Goal: Check status: Check status

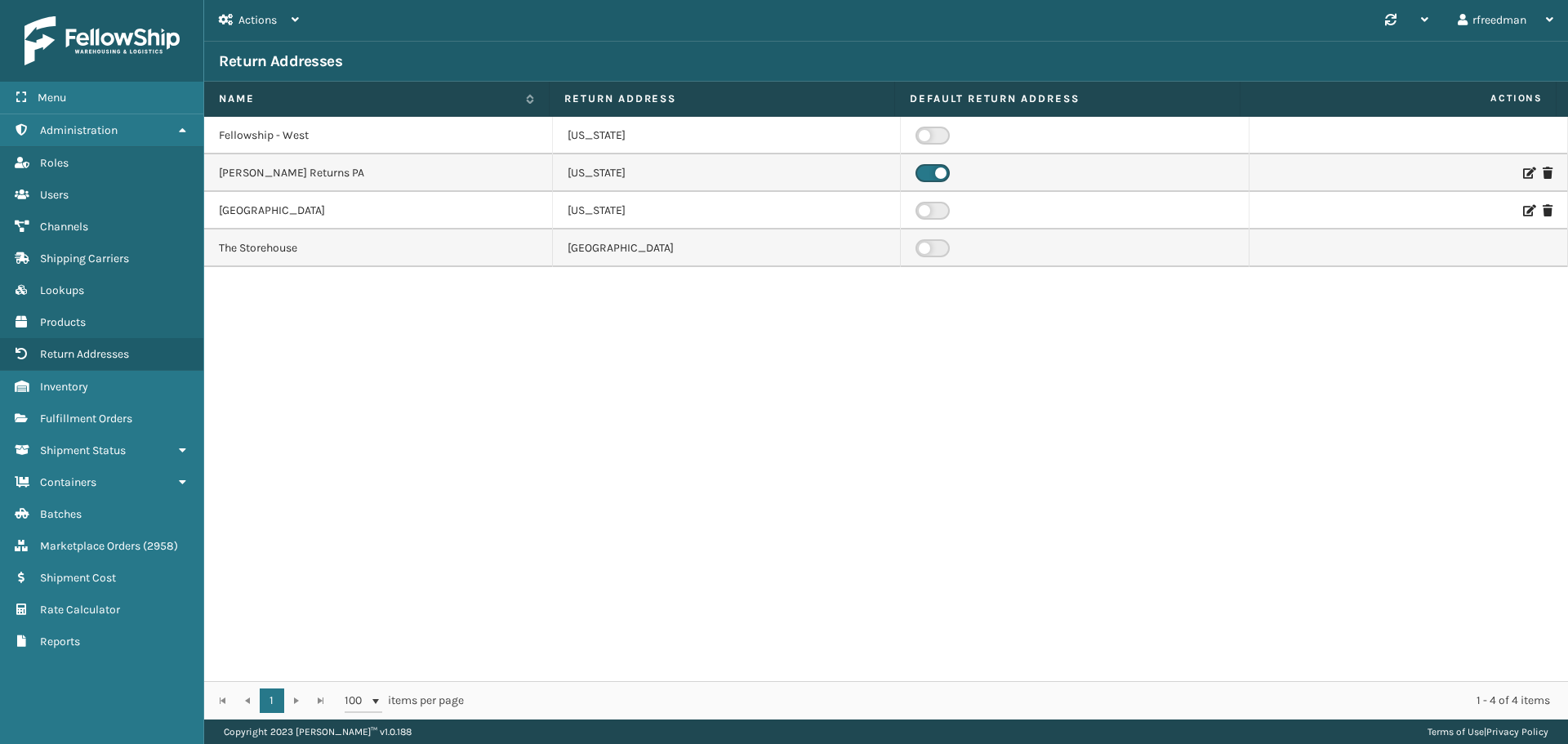
click at [75, 412] on span "Fulfillment Orders" at bounding box center [85, 419] width 92 height 14
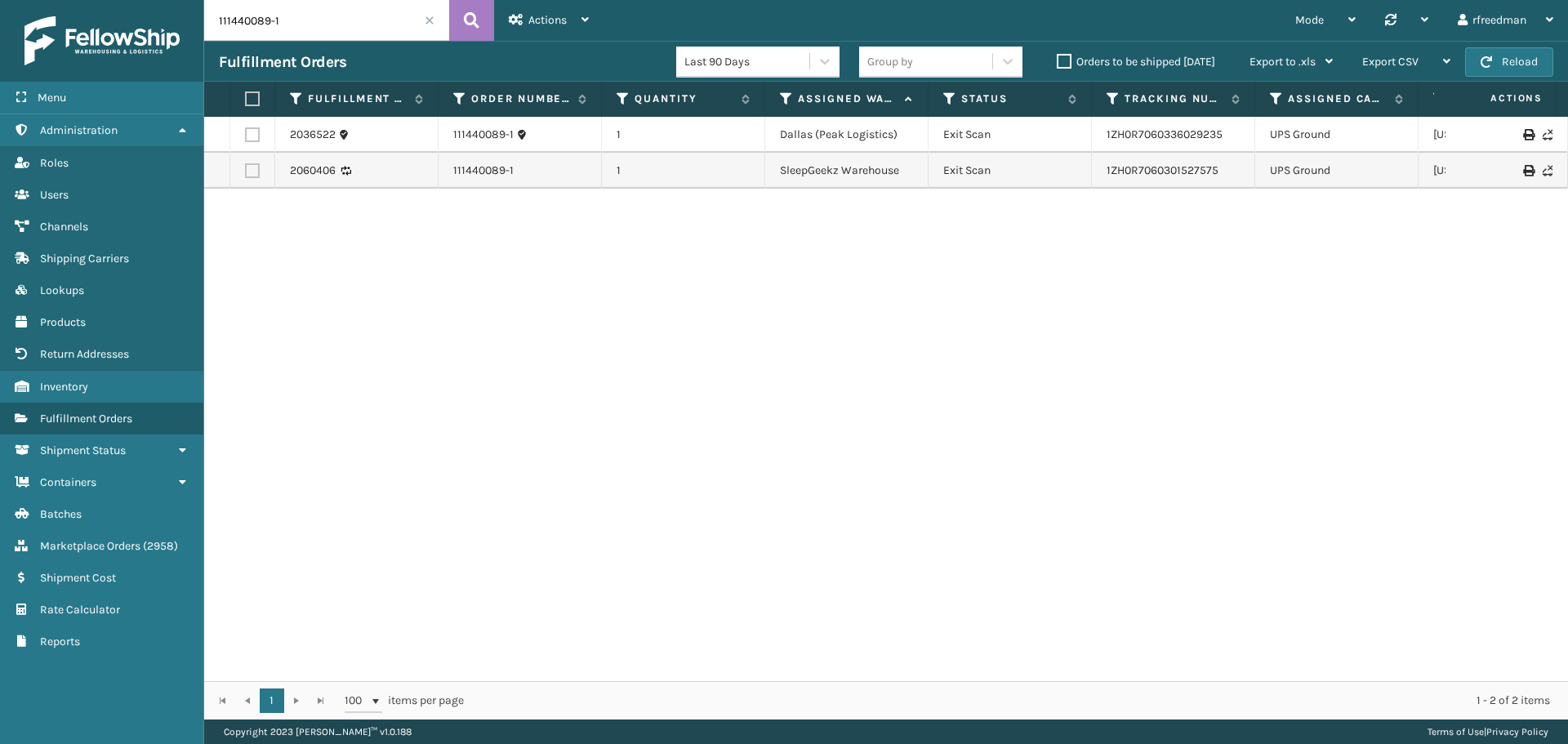
drag, startPoint x: 325, startPoint y: 32, endPoint x: 101, endPoint y: 46, distance: 224.4
click at [101, 0] on div "Menu Administration Roles Users Channels Shipping Carriers Lookups Products Ret…" at bounding box center [784, 0] width 1568 height 0
paste input "61037"
type input "111610379-1"
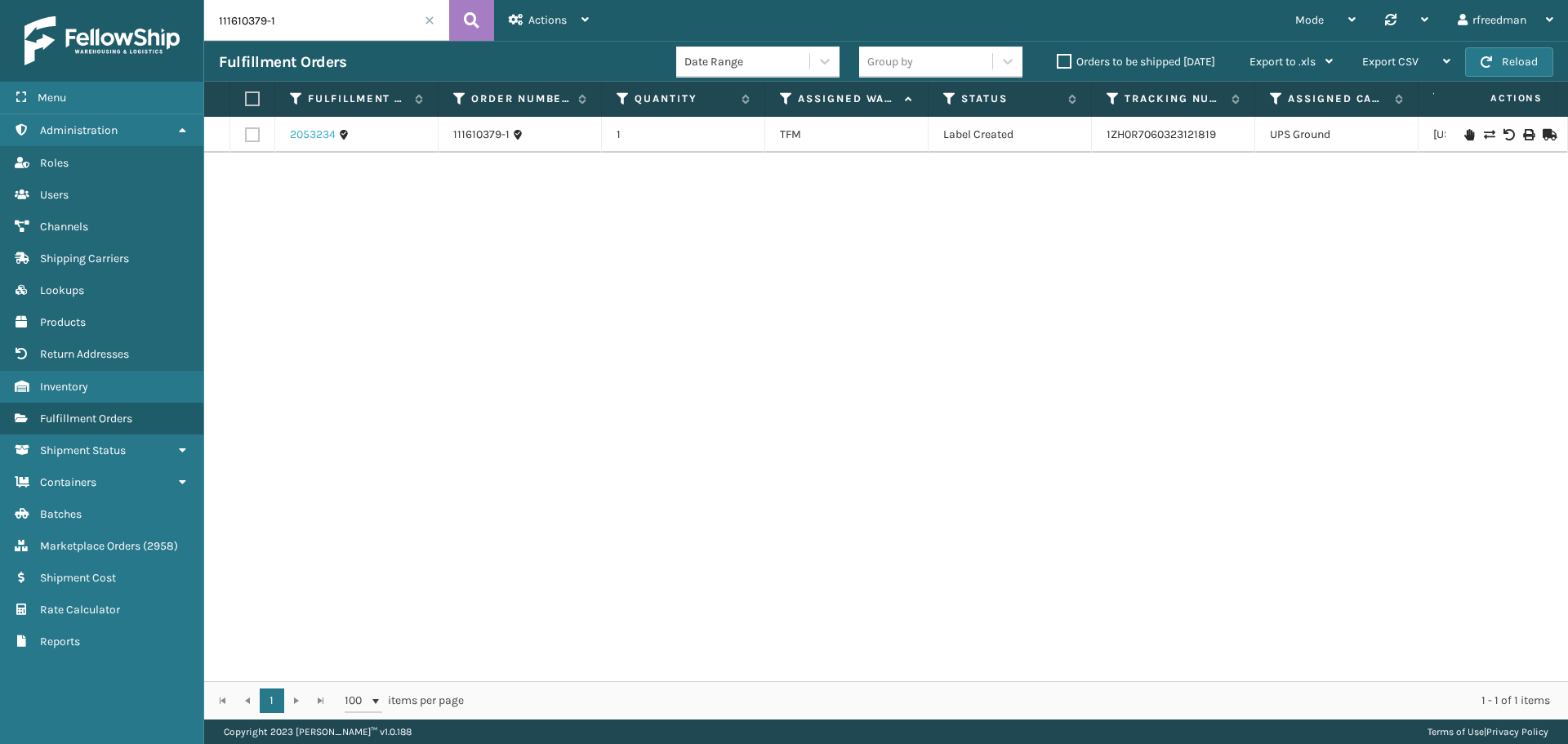
click at [318, 129] on link "2053234" at bounding box center [312, 134] width 46 height 16
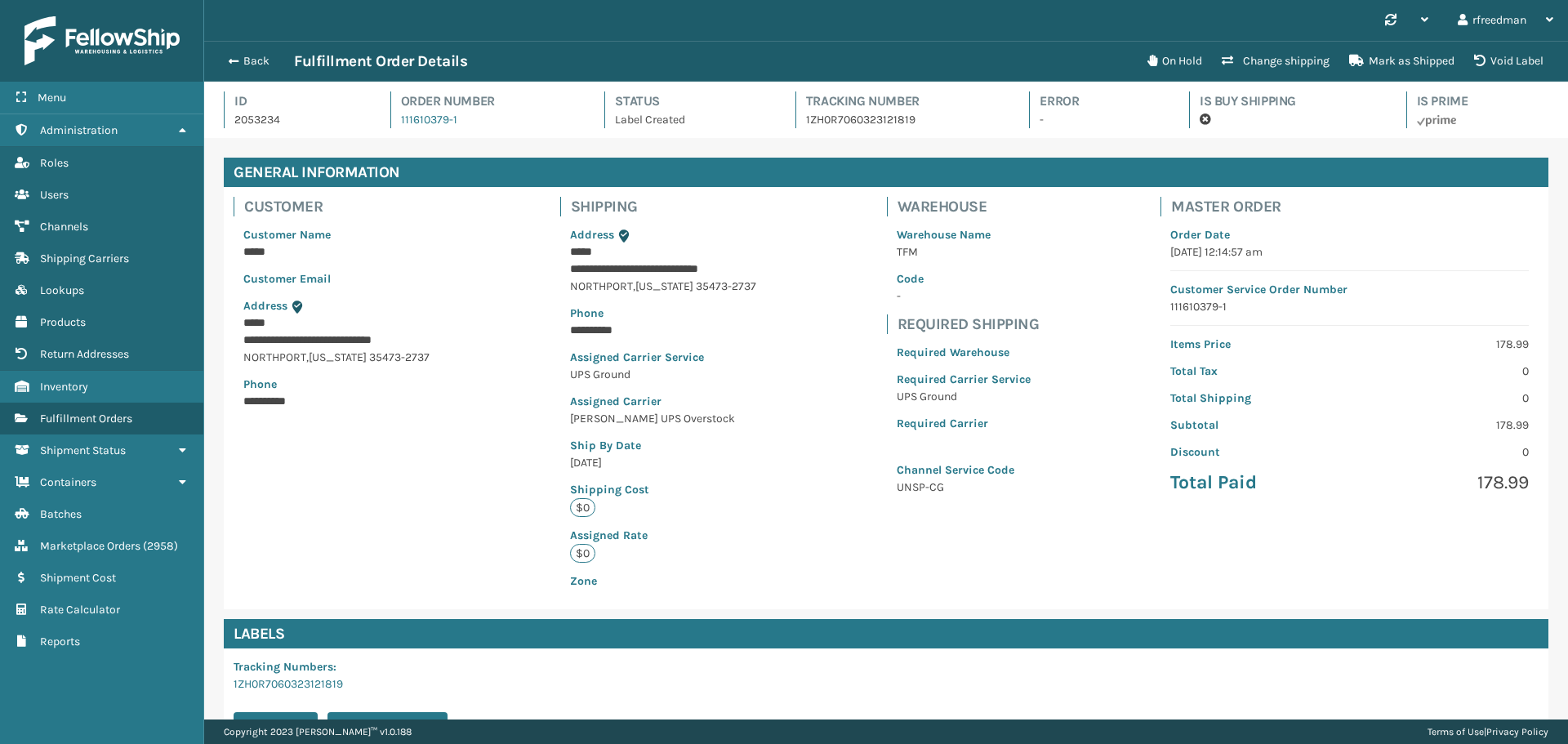
scroll to position [39, 1364]
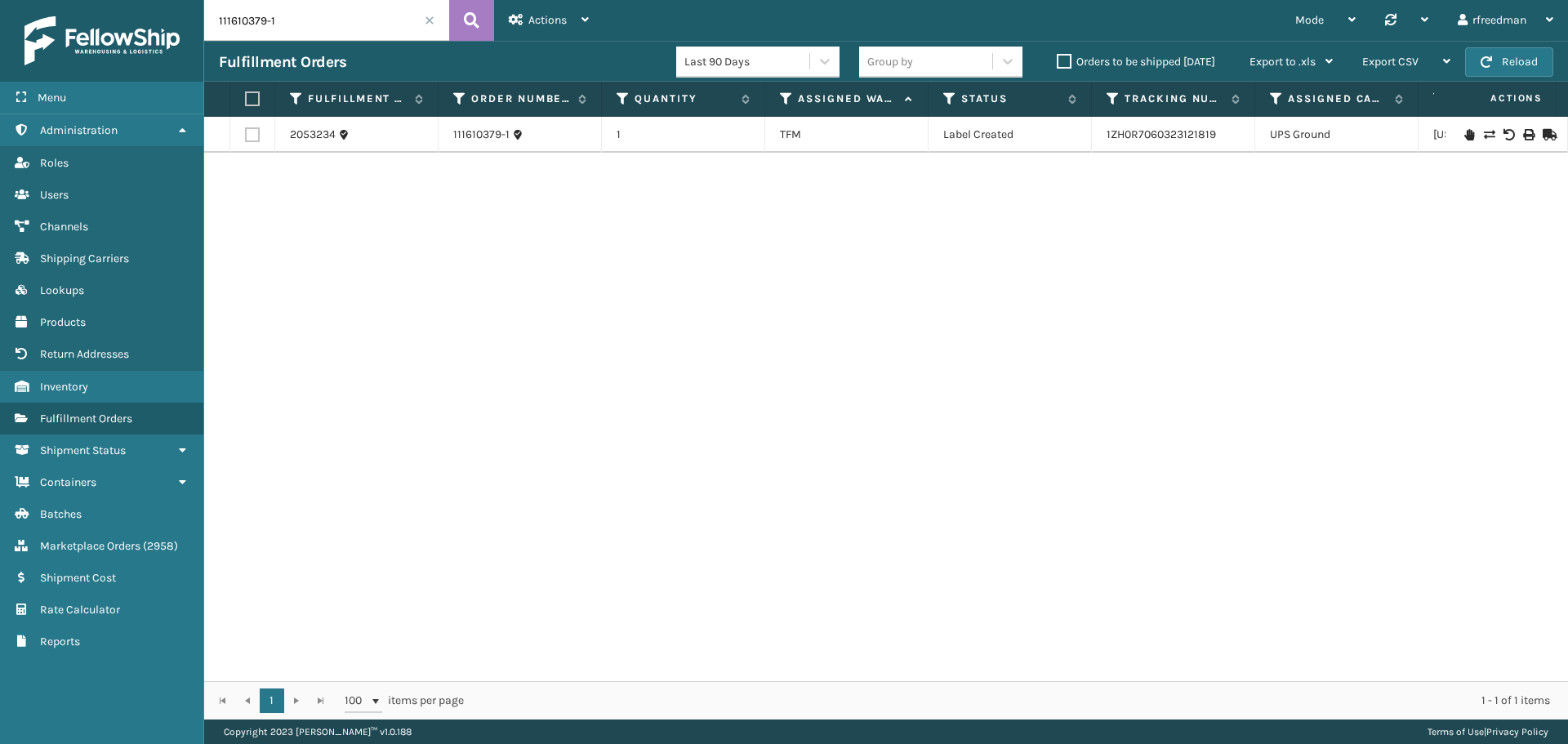
click at [1142, 144] on td "1ZH0R7060323121819" at bounding box center [1173, 134] width 163 height 36
click at [1142, 136] on link "1ZH0R7060323121819" at bounding box center [1161, 134] width 109 height 14
drag, startPoint x: 302, startPoint y: 27, endPoint x: 59, endPoint y: 42, distance: 243.5
click at [59, 0] on div "Menu Administration Roles Users Channels Shipping Carriers Lookups Products Ret…" at bounding box center [784, 0] width 1568 height 0
paste input "6414"
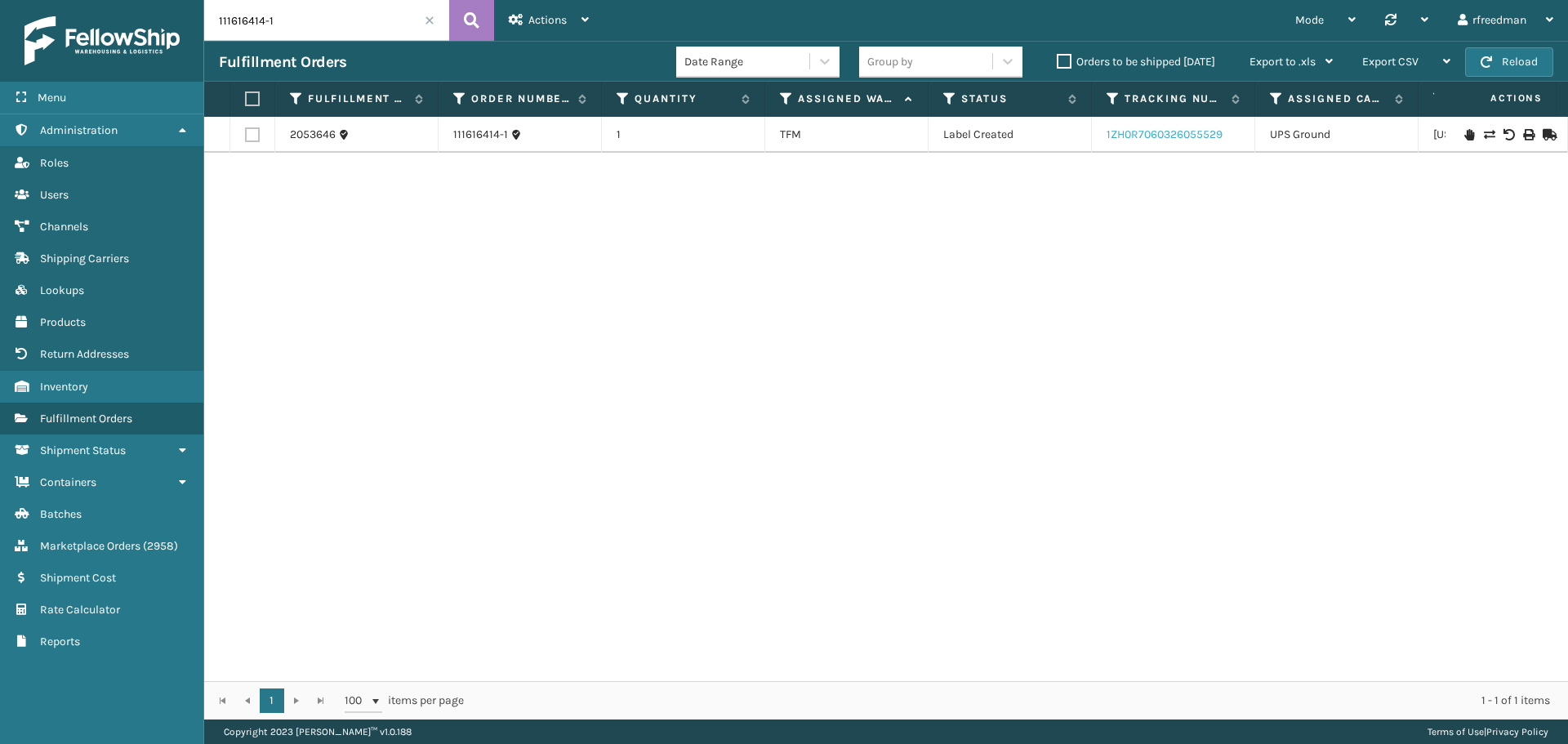
click at [1174, 136] on link "1ZH0R7060326055529" at bounding box center [1165, 134] width 116 height 14
drag, startPoint x: 335, startPoint y: 26, endPoint x: 0, endPoint y: 48, distance: 335.7
click at [0, 0] on div "Menu Administration Roles Users Channels Shipping Carriers Lookups Products Ret…" at bounding box center [784, 0] width 1568 height 0
paste input "0379"
type input "111610379-1"
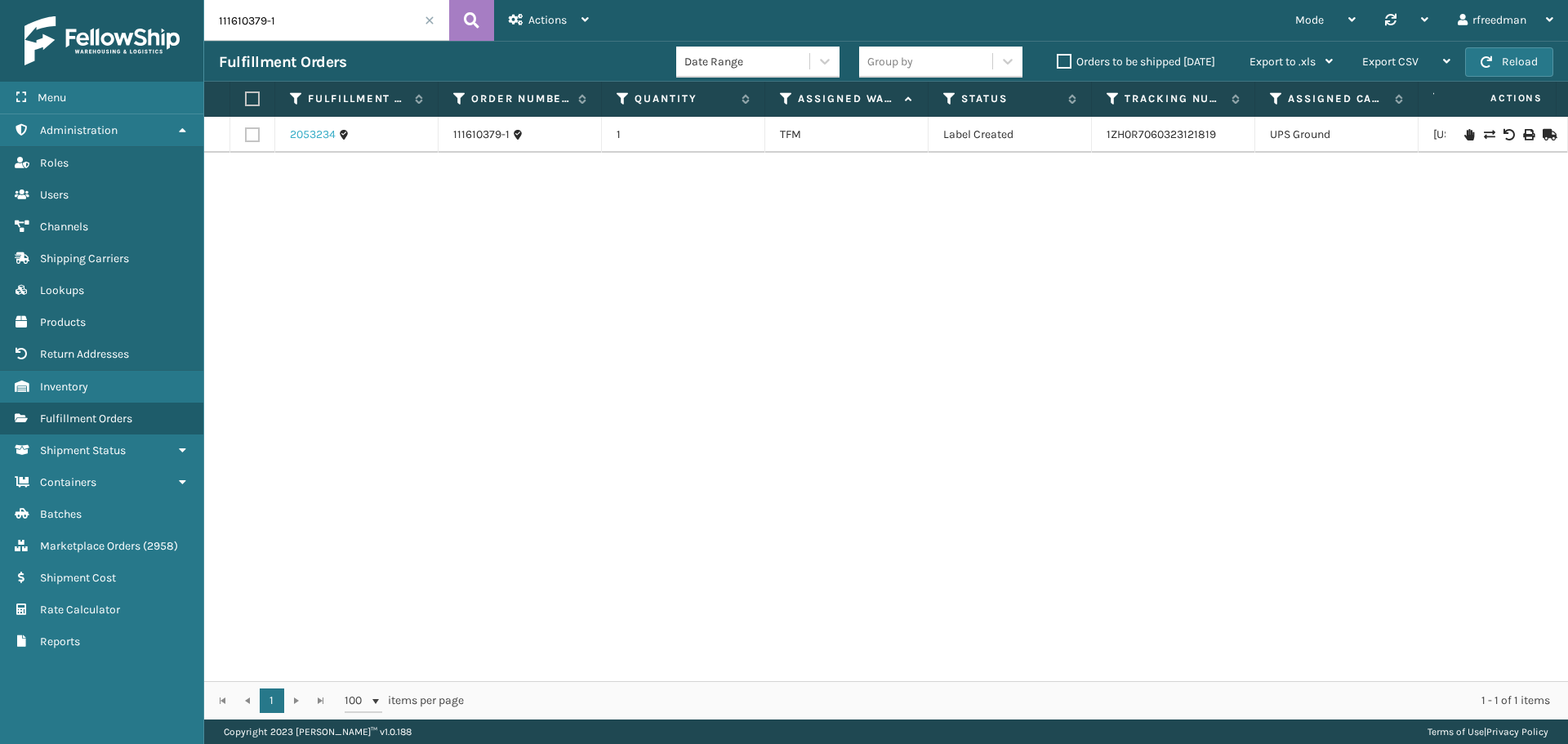
click at [324, 133] on link "2053234" at bounding box center [312, 134] width 46 height 16
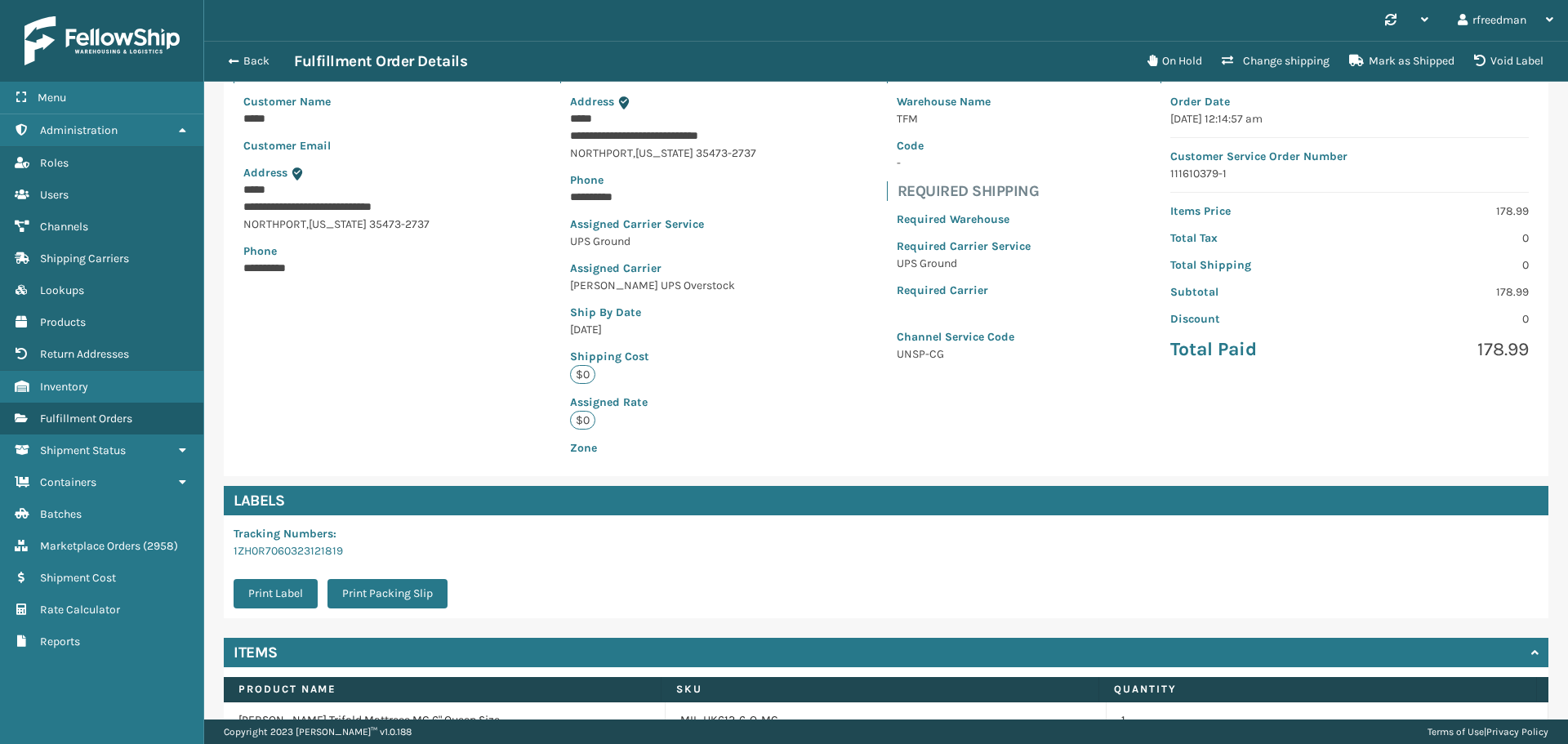
scroll to position [163, 0]
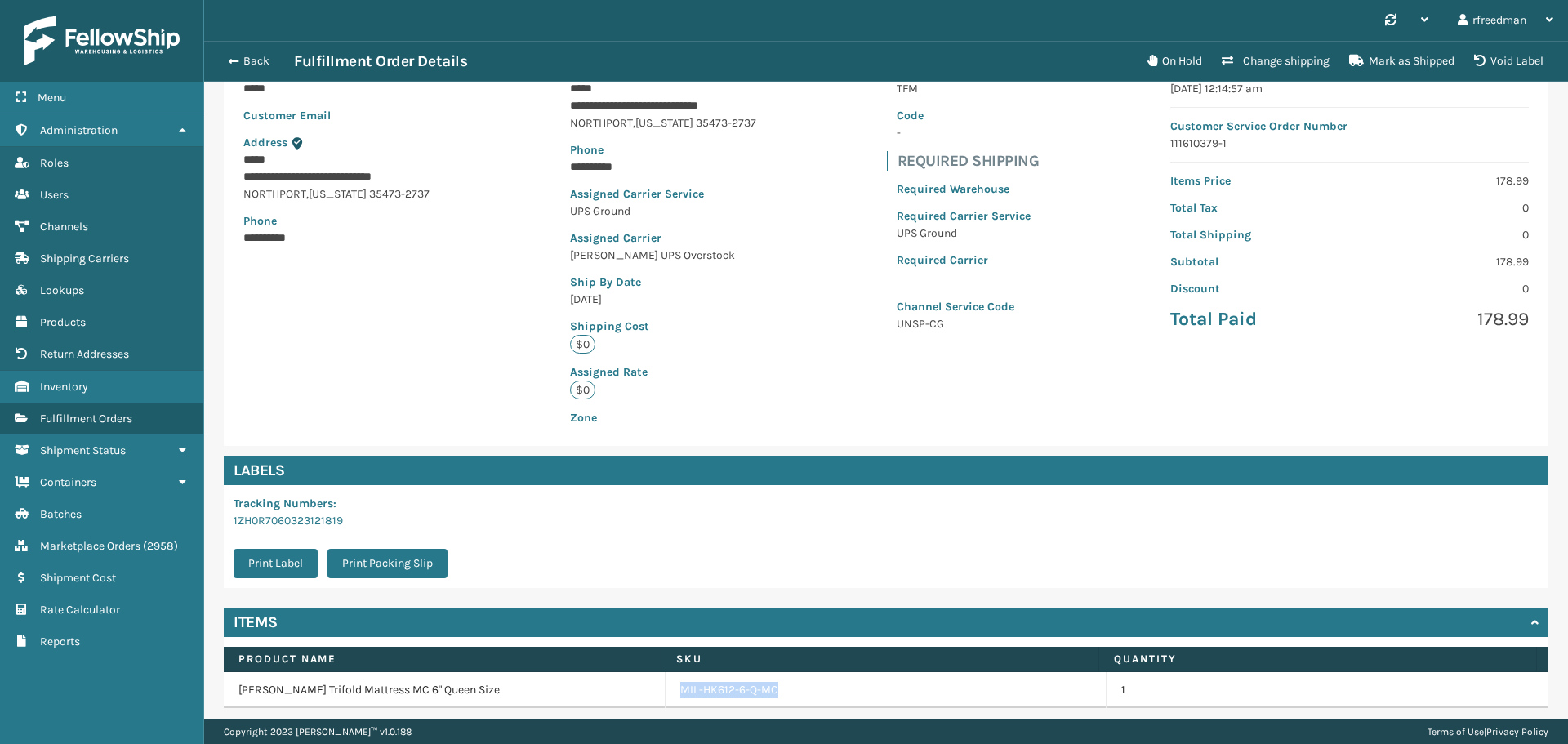
drag, startPoint x: 763, startPoint y: 697, endPoint x: 665, endPoint y: 697, distance: 98.0
click at [665, 697] on td "MIL-HK612-6-Q-MC" at bounding box center [886, 691] width 442 height 36
copy link "MIL-HK612-6-Q-MC"
click at [227, 64] on span "button" at bounding box center [230, 60] width 9 height 11
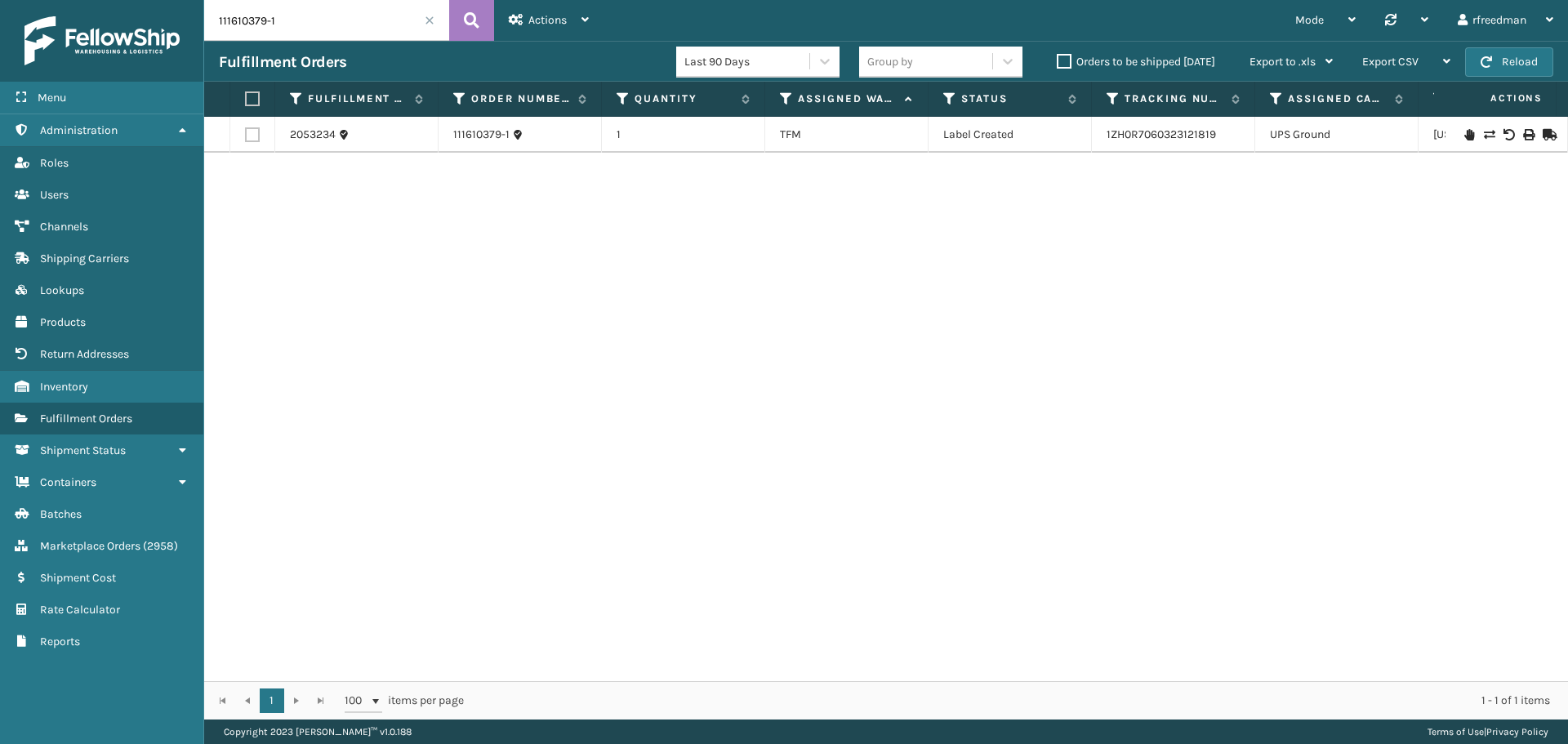
click at [1523, 137] on icon at bounding box center [1527, 134] width 9 height 11
